Goal: Navigation & Orientation: Find specific page/section

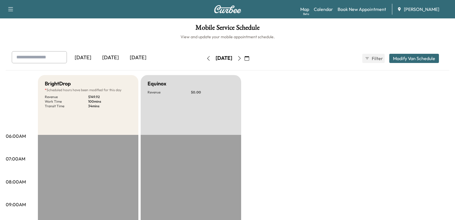
click at [116, 56] on div "[DATE]" at bounding box center [111, 57] width 28 height 13
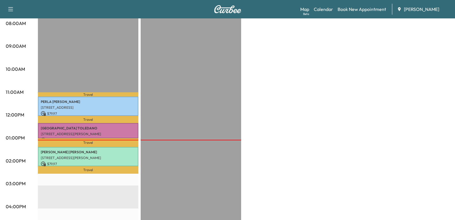
scroll to position [172, 0]
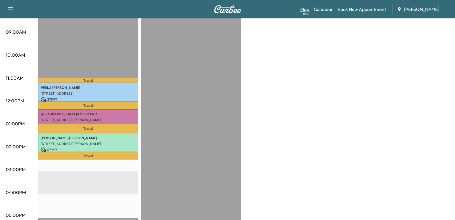
click at [301, 9] on link "Map Beta" at bounding box center [304, 9] width 9 height 7
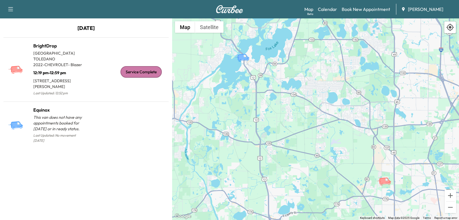
click at [14, 7] on icon "button" at bounding box center [10, 9] width 7 height 7
click at [328, 8] on link "Calendar" at bounding box center [327, 9] width 19 height 7
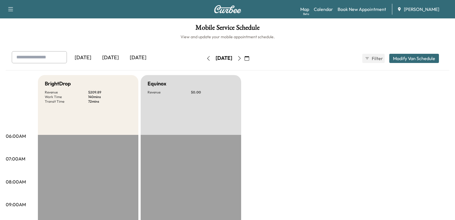
click at [114, 56] on div "[DATE]" at bounding box center [111, 57] width 28 height 13
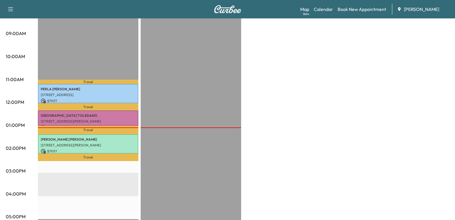
scroll to position [172, 0]
